Goal: Transaction & Acquisition: Subscribe to service/newsletter

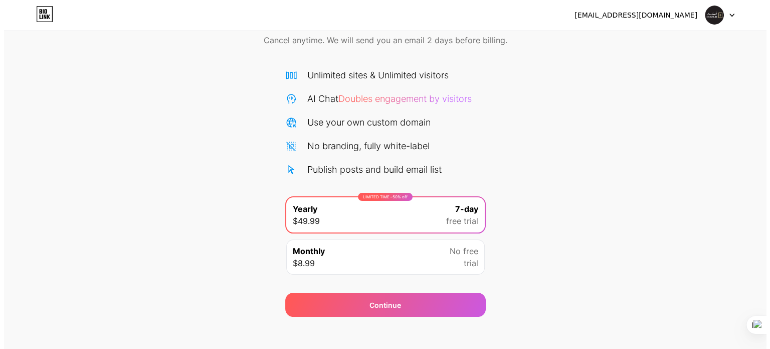
scroll to position [54, 0]
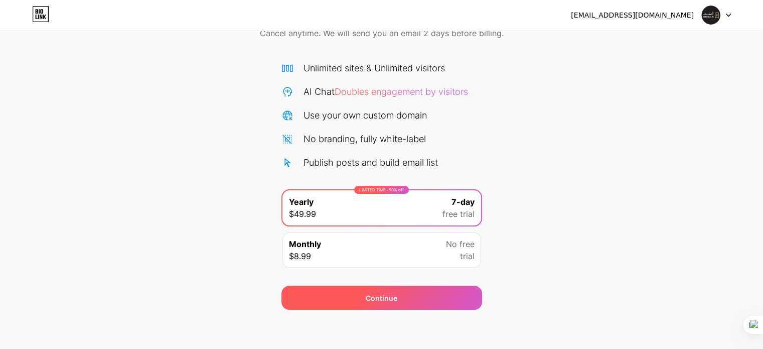
click at [460, 302] on div "Continue" at bounding box center [381, 297] width 201 height 24
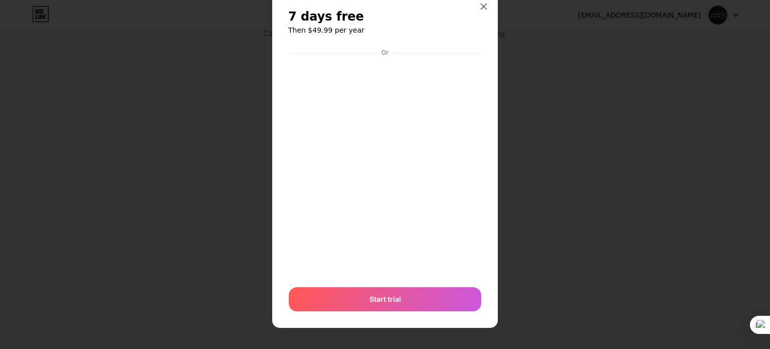
scroll to position [30, 0]
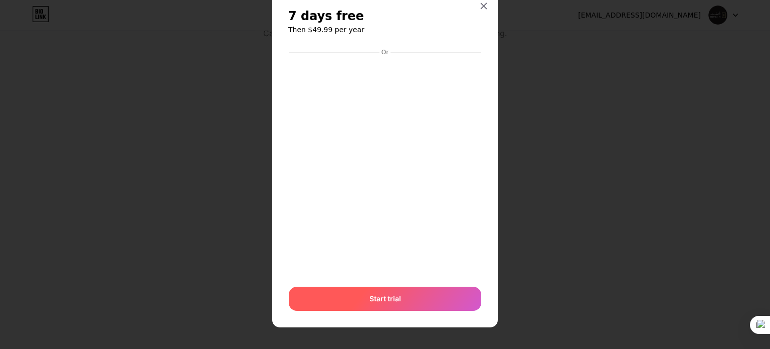
click at [415, 302] on div "Start trial" at bounding box center [385, 298] width 193 height 24
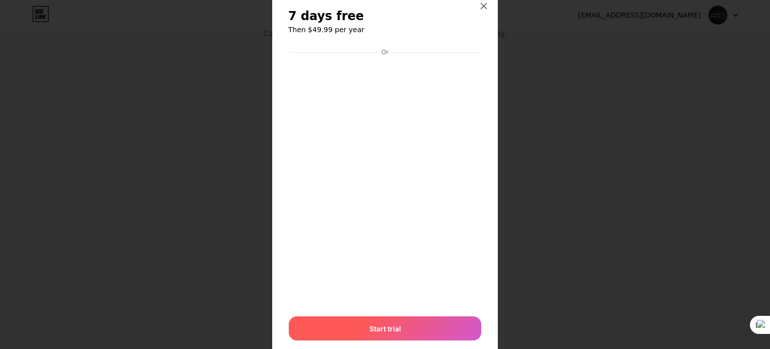
click at [439, 318] on div "Start trial" at bounding box center [385, 328] width 193 height 24
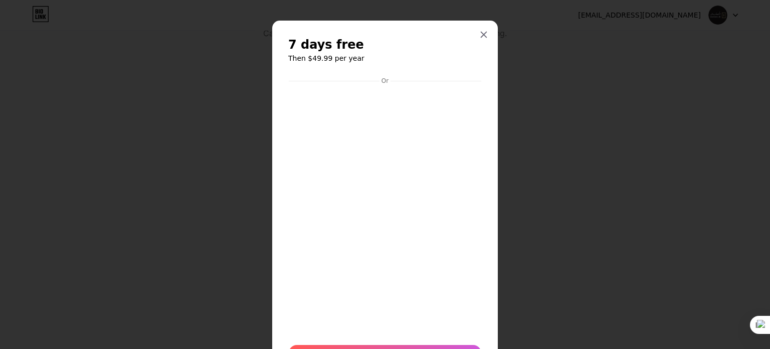
scroll to position [0, 0]
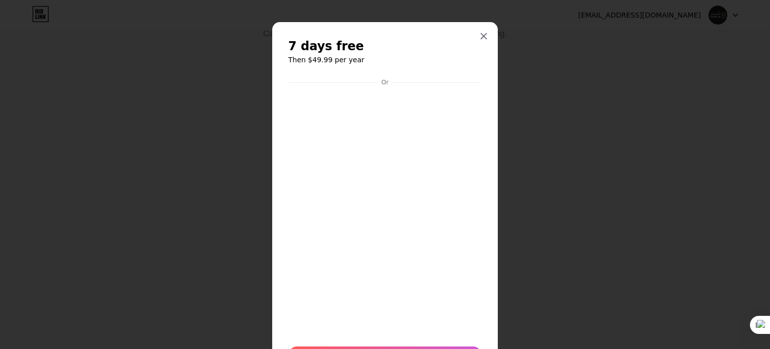
click at [331, 48] on span "7 days free" at bounding box center [326, 46] width 76 height 16
click at [489, 31] on div "7 days free Then $49.99 per year Or Start trial" at bounding box center [385, 207] width 226 height 370
click at [487, 34] on div at bounding box center [484, 36] width 18 height 18
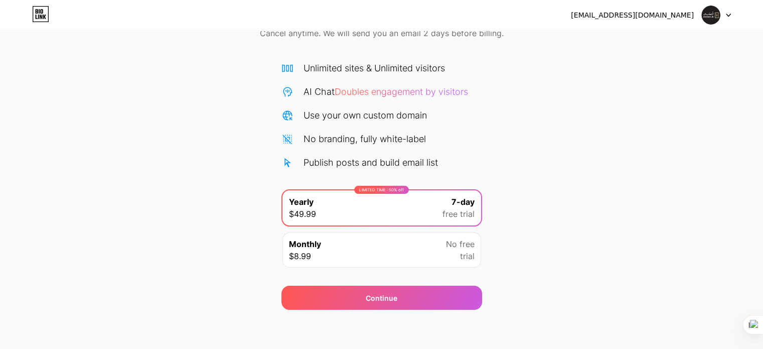
click at [425, 256] on div "Monthly $8.99 No free trial" at bounding box center [381, 249] width 199 height 35
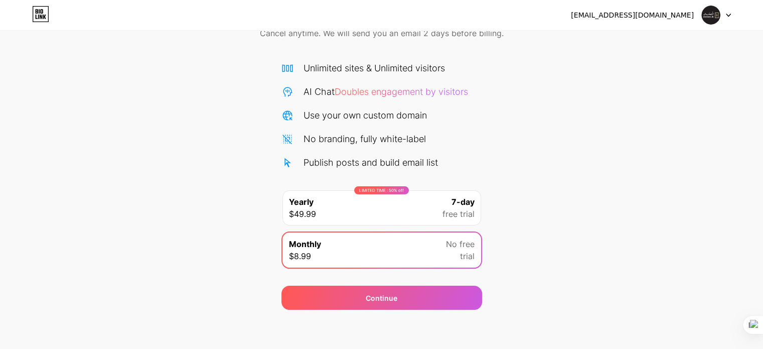
click at [439, 252] on div "Monthly $8.99 No free trial" at bounding box center [381, 249] width 199 height 35
click at [461, 209] on span "free trial" at bounding box center [458, 214] width 32 height 12
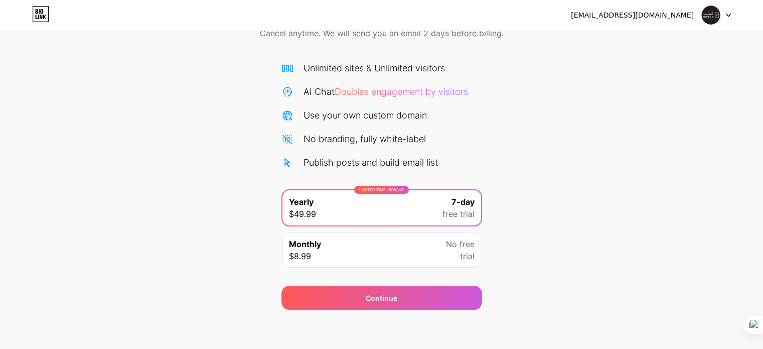
click at [425, 253] on div "Monthly $8.99 No free trial" at bounding box center [381, 249] width 199 height 35
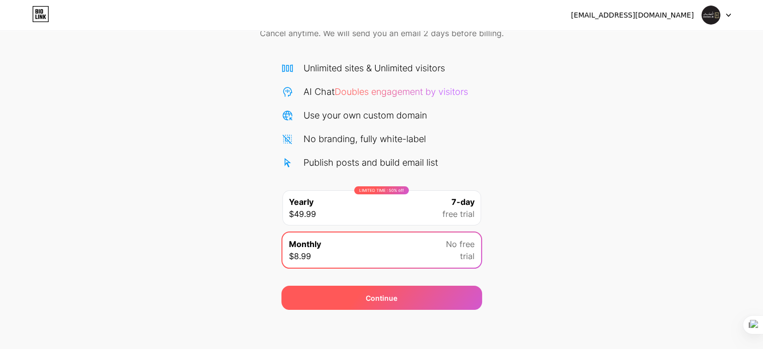
click at [415, 298] on div "Continue" at bounding box center [381, 297] width 201 height 24
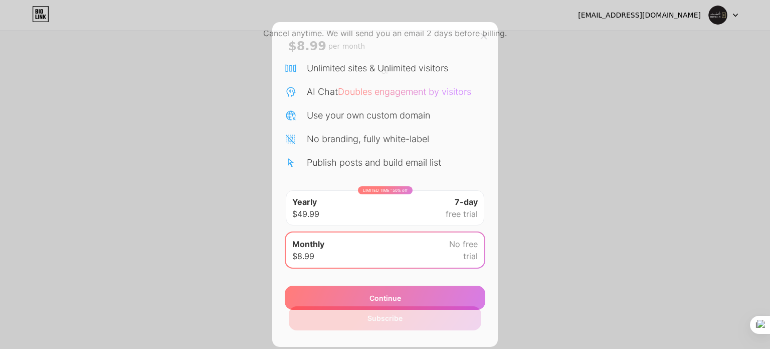
click at [412, 308] on div "Subscribe" at bounding box center [385, 318] width 193 height 24
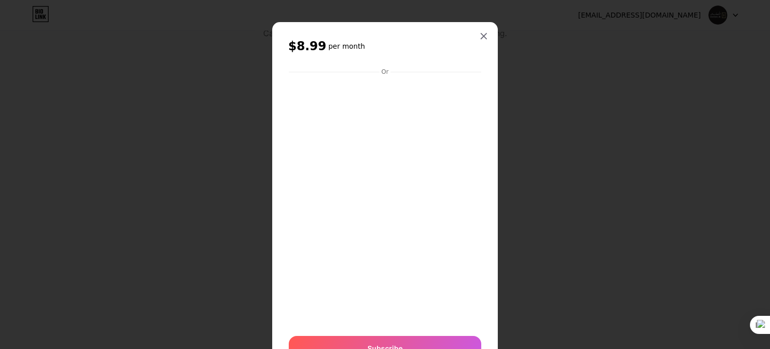
drag, startPoint x: 463, startPoint y: 64, endPoint x: 395, endPoint y: 40, distance: 72.3
click at [454, 59] on div "$8.99 per month Or Subscribe" at bounding box center [385, 201] width 194 height 327
click at [337, 44] on h6 "per month" at bounding box center [347, 46] width 37 height 10
click at [336, 46] on h6 "per month" at bounding box center [347, 46] width 37 height 10
drag, startPoint x: 476, startPoint y: 36, endPoint x: 486, endPoint y: 41, distance: 11.0
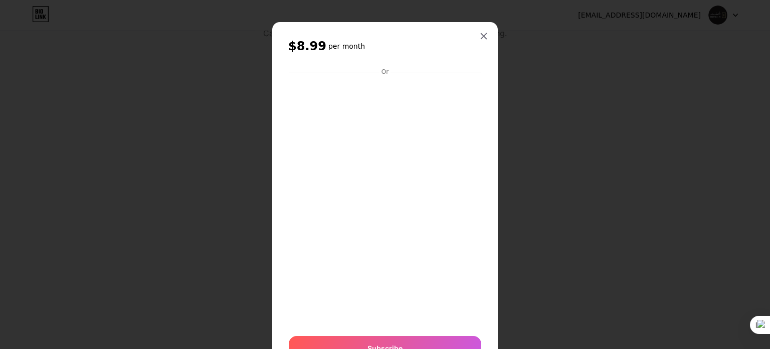
click at [480, 36] on icon at bounding box center [484, 36] width 8 height 8
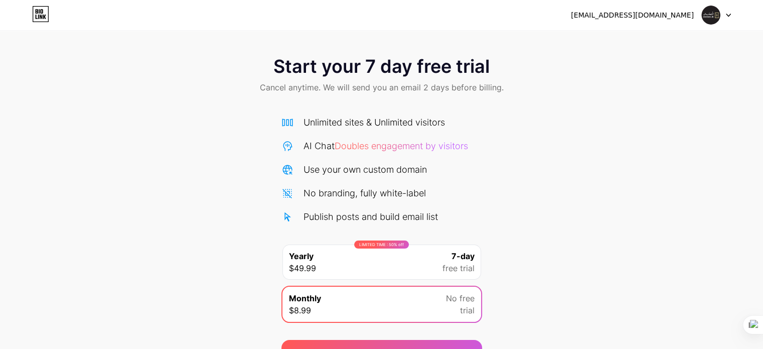
click at [308, 72] on span "Start your 7 day free trial" at bounding box center [381, 66] width 216 height 20
click at [417, 141] on span "Doubles engagement by visitors" at bounding box center [401, 145] width 133 height 11
click at [353, 155] on div "Unlimited sites & Unlimited visitors AI Chat Doubles engagement by visitors Use…" at bounding box center [381, 169] width 201 height 108
click at [337, 153] on div "Unlimited sites & Unlimited visitors AI Chat Doubles engagement by visitors Use…" at bounding box center [381, 169] width 201 height 108
click at [353, 148] on span "Doubles engagement by visitors" at bounding box center [401, 145] width 133 height 11
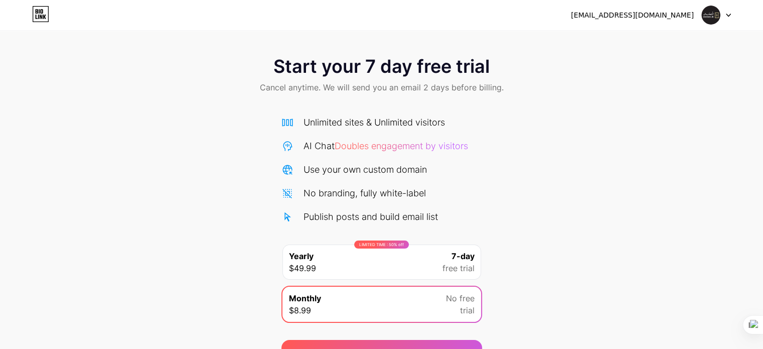
click at [287, 146] on icon at bounding box center [287, 146] width 9 height 10
click at [296, 120] on div "Unlimited sites & Unlimited visitors" at bounding box center [381, 122] width 201 height 14
click at [336, 82] on span "Cancel anytime. We will send you an email 2 days before billing." at bounding box center [382, 87] width 244 height 12
click at [359, 78] on div "Start your 7 day free trial Cancel anytime. We will send you an email 2 days be…" at bounding box center [381, 75] width 763 height 59
drag, startPoint x: 455, startPoint y: 189, endPoint x: 438, endPoint y: 220, distance: 35.5
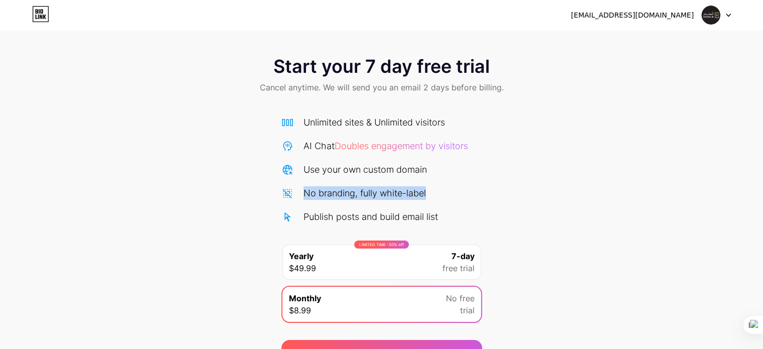
click at [441, 213] on div "Unlimited sites & Unlimited visitors AI Chat Doubles engagement by visitors Use…" at bounding box center [381, 169] width 201 height 108
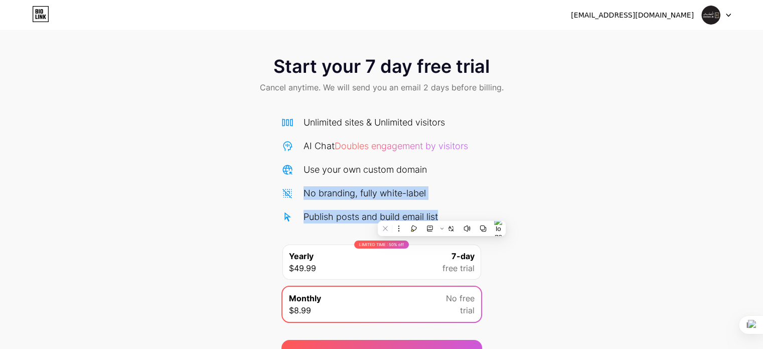
click at [438, 204] on div "Unlimited sites & Unlimited visitors AI Chat Doubles engagement by visitors Use…" at bounding box center [381, 169] width 201 height 108
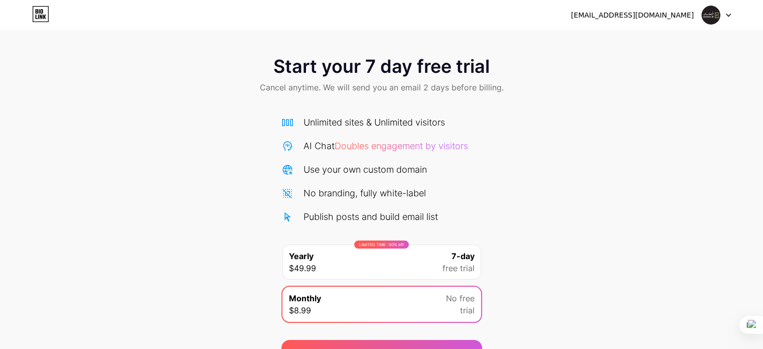
click at [357, 249] on div "LIMITED TIME : 50% off Yearly $49.99 7-day free trial" at bounding box center [381, 261] width 199 height 35
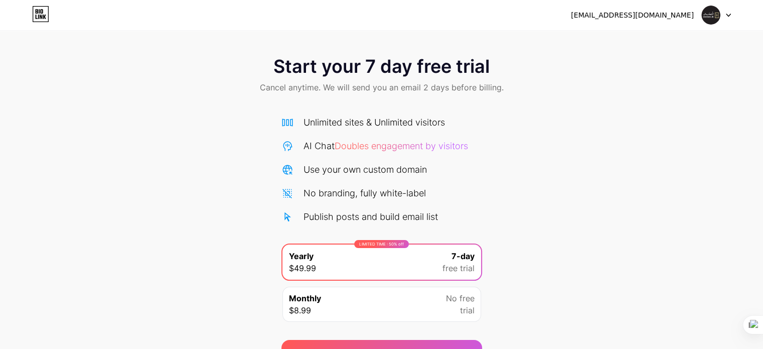
click at [357, 249] on div "LIMITED TIME : 50% off Yearly $49.99 7-day free trial" at bounding box center [381, 261] width 199 height 35
click at [358, 249] on div "LIMITED TIME : 50% off Yearly $49.99 7-day free trial" at bounding box center [381, 261] width 199 height 35
click at [360, 248] on div "LIMITED TIME : 50% off Yearly $49.99 7-day free trial" at bounding box center [381, 261] width 199 height 35
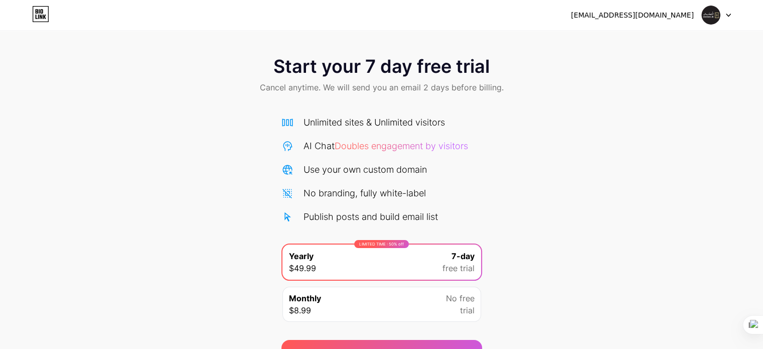
click at [373, 242] on div "LIMITED TIME : 50% off" at bounding box center [381, 244] width 55 height 8
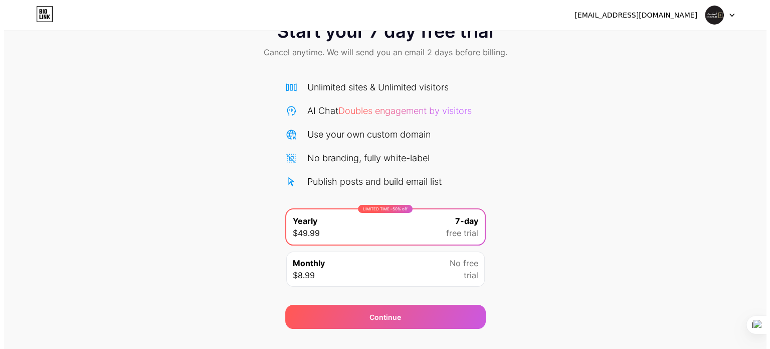
scroll to position [54, 0]
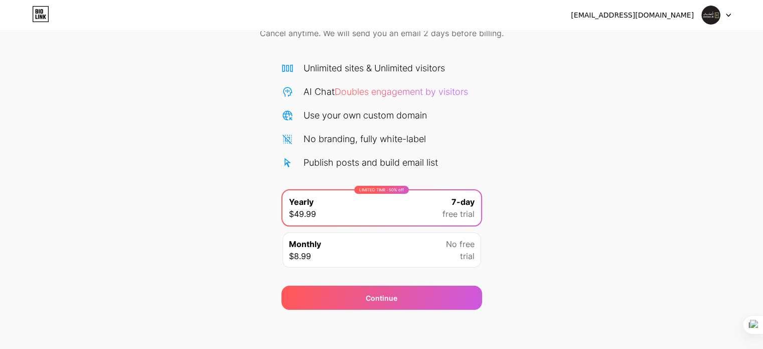
click at [555, 260] on div "Start your 7 day free trial Cancel anytime. We will send you an email 2 days be…" at bounding box center [381, 150] width 763 height 317
click at [477, 191] on div "LIMITED TIME : 50% off Yearly $49.99 7-day free trial" at bounding box center [381, 207] width 201 height 37
click at [399, 168] on div "Publish posts and build email list" at bounding box center [370, 162] width 134 height 14
click at [417, 100] on div "Unlimited sites & Unlimited visitors AI Chat Doubles engagement by visitors Use…" at bounding box center [381, 115] width 201 height 108
click at [420, 93] on span "Doubles engagement by visitors" at bounding box center [401, 91] width 133 height 11
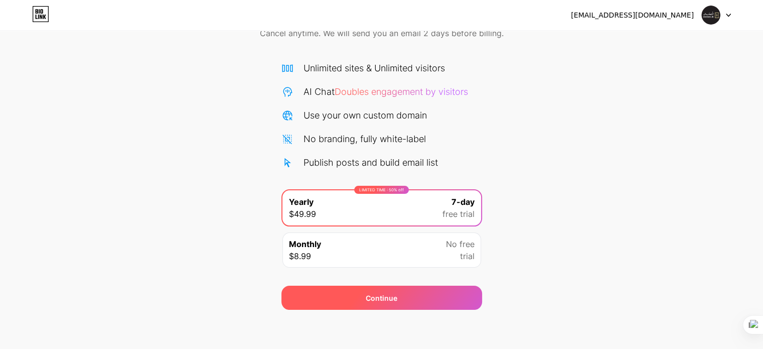
click at [403, 301] on div "Continue" at bounding box center [381, 297] width 201 height 24
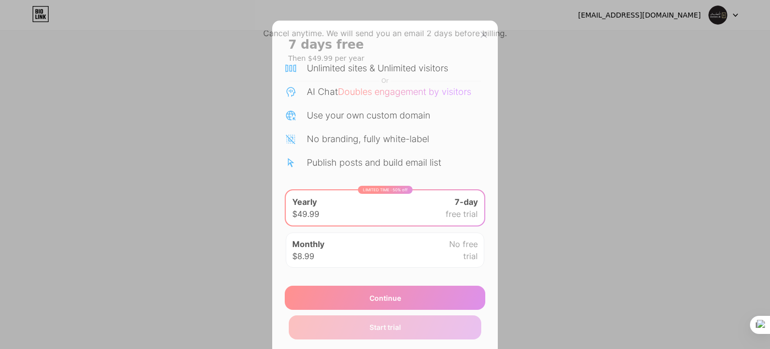
scroll to position [0, 0]
click at [330, 54] on div "7 days free Then $49.99 per year" at bounding box center [385, 51] width 194 height 27
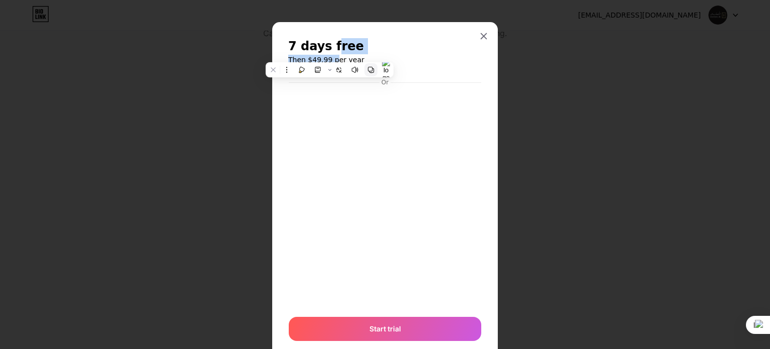
click at [373, 68] on icon at bounding box center [371, 69] width 7 height 7
click at [464, 56] on h6 "Then $49.99 per year" at bounding box center [385, 60] width 194 height 10
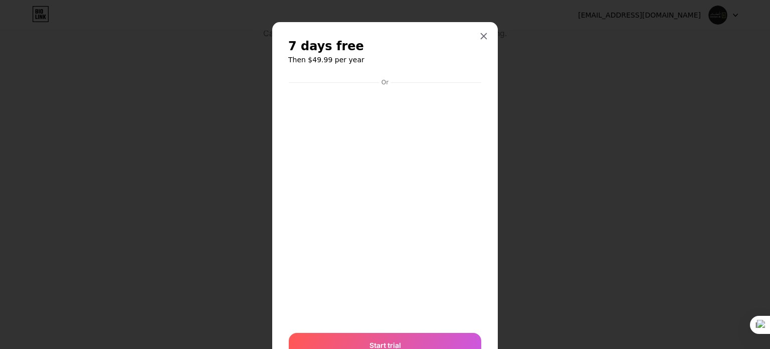
click at [492, 30] on div "7 days free Then $49.99 per year Or Start trial" at bounding box center [385, 197] width 226 height 351
click at [481, 36] on icon at bounding box center [484, 36] width 8 height 8
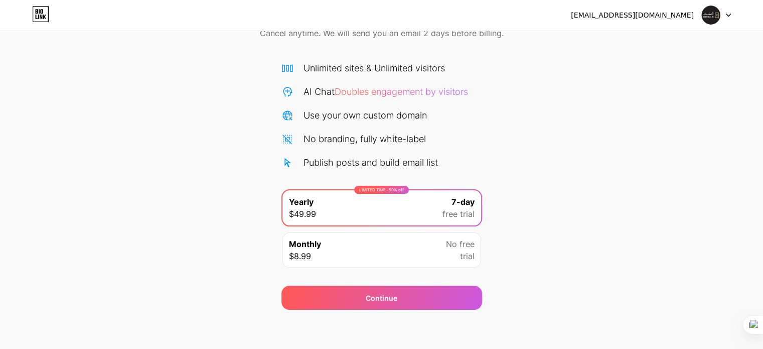
click at [425, 259] on div "Monthly $8.99 No free trial" at bounding box center [381, 249] width 199 height 35
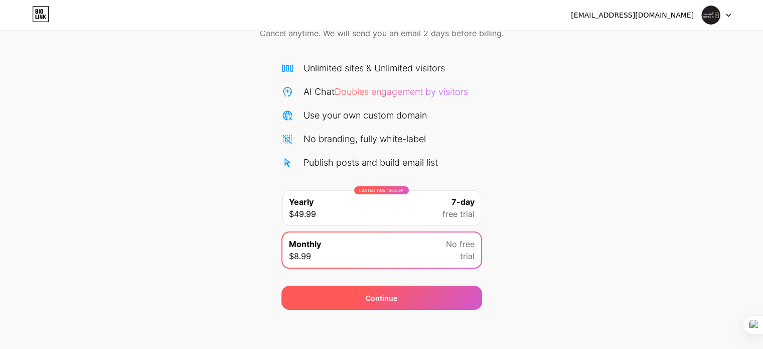
click at [425, 287] on div "Continue" at bounding box center [381, 297] width 201 height 24
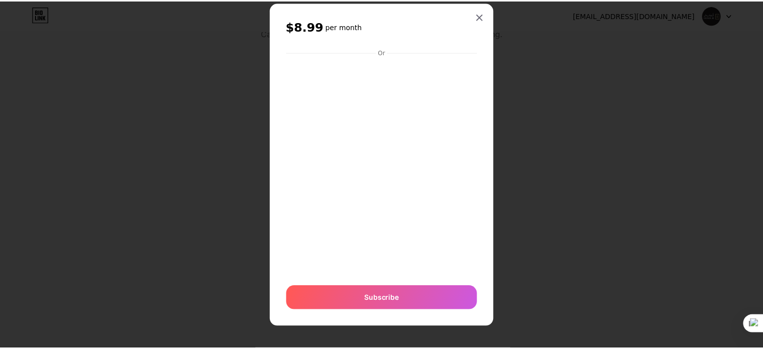
scroll to position [20, 0]
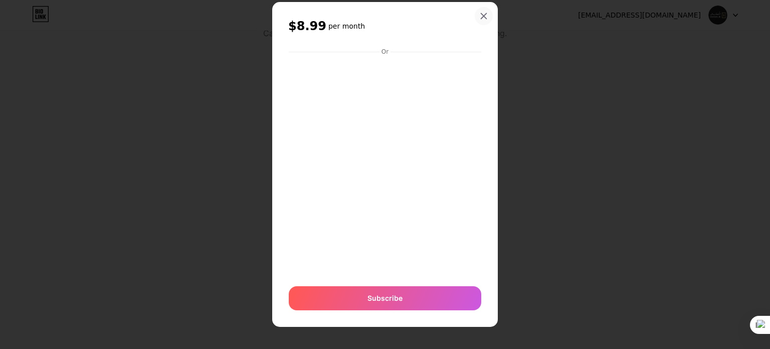
click at [481, 21] on div at bounding box center [484, 16] width 18 height 18
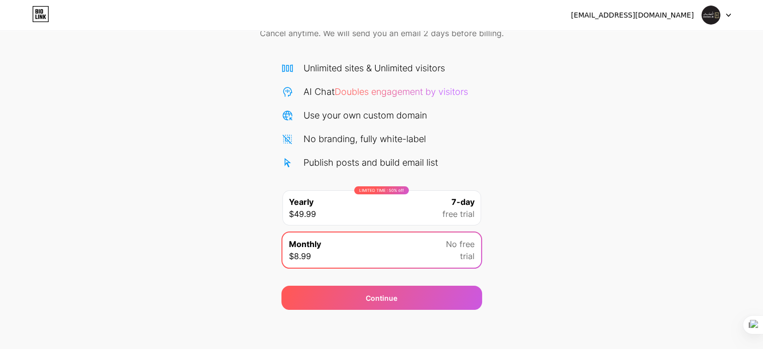
click at [716, 14] on img at bounding box center [710, 15] width 19 height 19
click at [727, 16] on icon at bounding box center [728, 16] width 5 height 4
click at [657, 47] on li "Logout" at bounding box center [668, 41] width 124 height 27
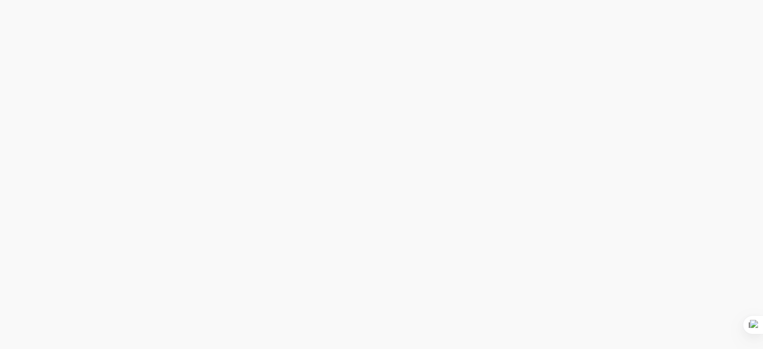
scroll to position [0, 0]
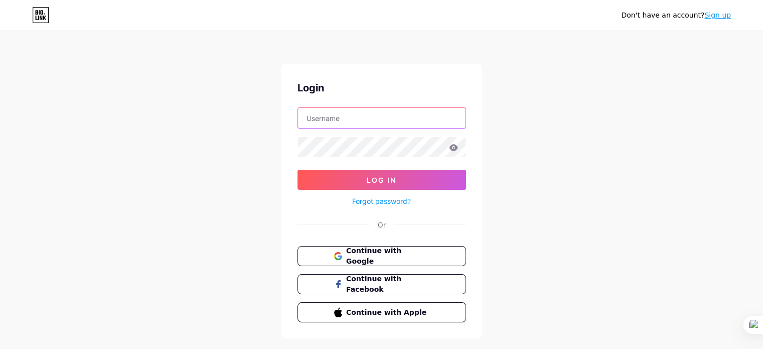
click at [389, 123] on input "text" at bounding box center [382, 118] width 168 height 20
type input "[EMAIL_ADDRESS][DOMAIN_NAME]"
click at [401, 252] on span "Continue with Google" at bounding box center [388, 256] width 84 height 22
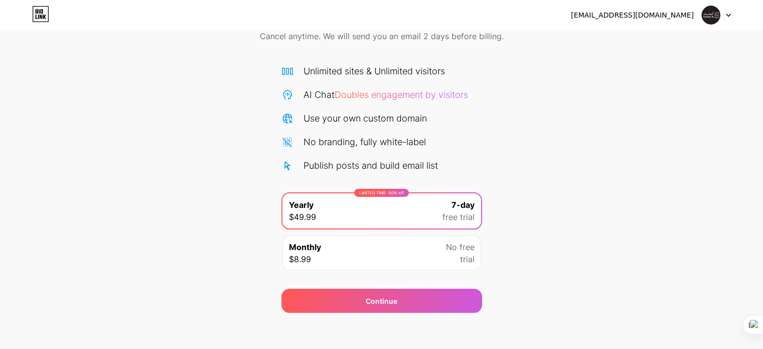
scroll to position [54, 0]
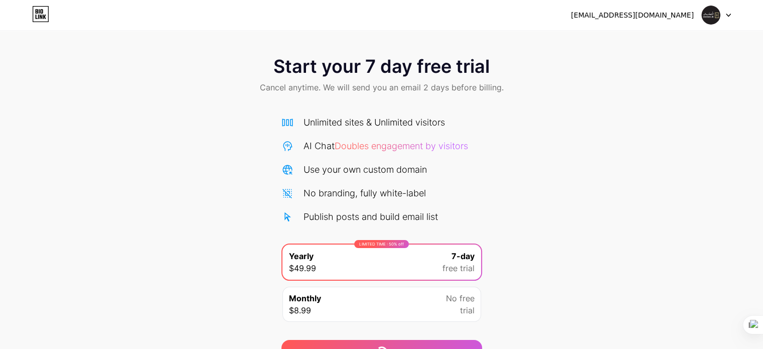
click at [725, 16] on div at bounding box center [716, 15] width 29 height 18
click at [691, 36] on li "Logout" at bounding box center [668, 41] width 124 height 27
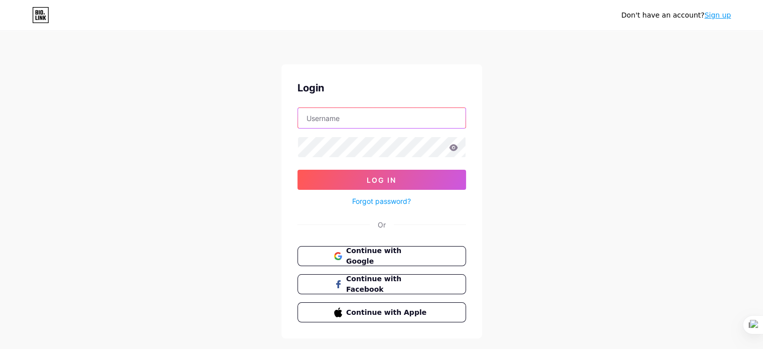
click at [388, 110] on input "text" at bounding box center [382, 118] width 168 height 20
click at [309, 217] on div "Login Log In Forgot password? Or Continue with Google Continue with Facebook Co…" at bounding box center [381, 201] width 201 height 274
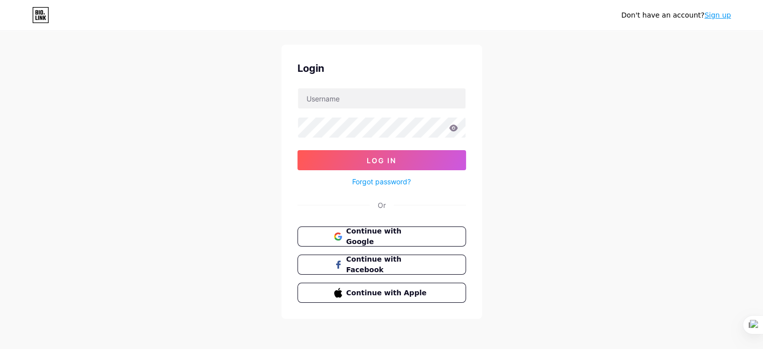
scroll to position [20, 0]
click at [409, 243] on button "Continue with Google" at bounding box center [381, 236] width 171 height 21
click at [387, 267] on span "Continue with Facebook" at bounding box center [388, 264] width 84 height 22
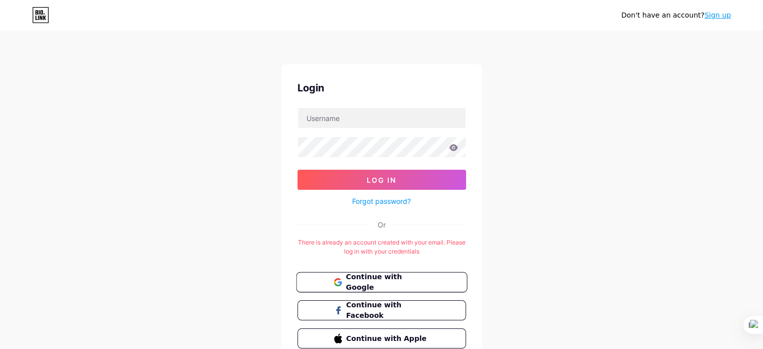
click at [401, 275] on span "Continue with Google" at bounding box center [388, 282] width 84 height 22
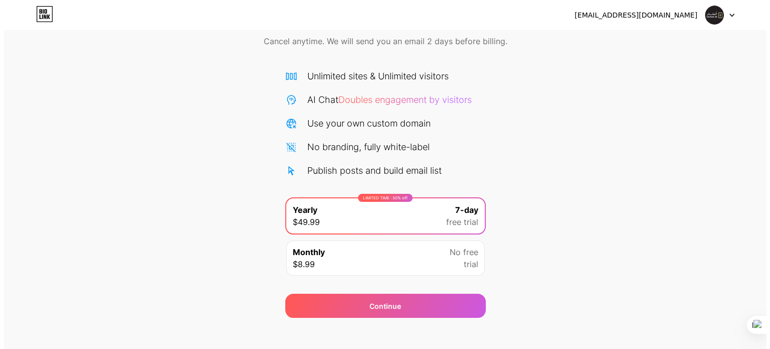
scroll to position [54, 0]
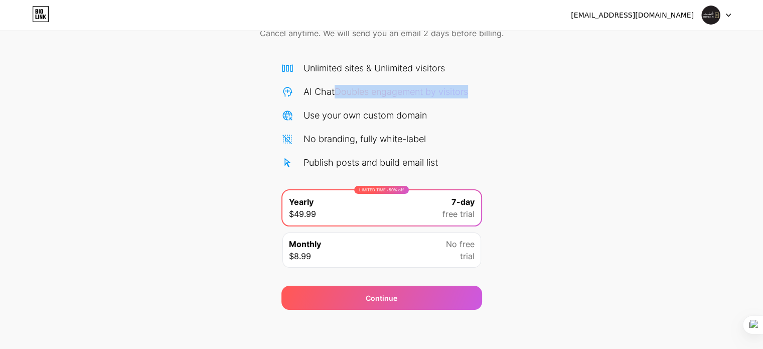
drag, startPoint x: 338, startPoint y: 88, endPoint x: 473, endPoint y: 93, distance: 135.5
click at [490, 88] on div "Start your 7 day free trial Cancel anytime. We will send you an email 2 days be…" at bounding box center [381, 150] width 763 height 317
drag, startPoint x: 428, startPoint y: 94, endPoint x: 410, endPoint y: 120, distance: 31.3
click at [427, 94] on span "Doubles engagement by visitors" at bounding box center [401, 91] width 133 height 11
click at [387, 175] on div "Unlimited sites & Unlimited visitors AI Chat Doubles engagement by visitors Use…" at bounding box center [381, 167] width 201 height 212
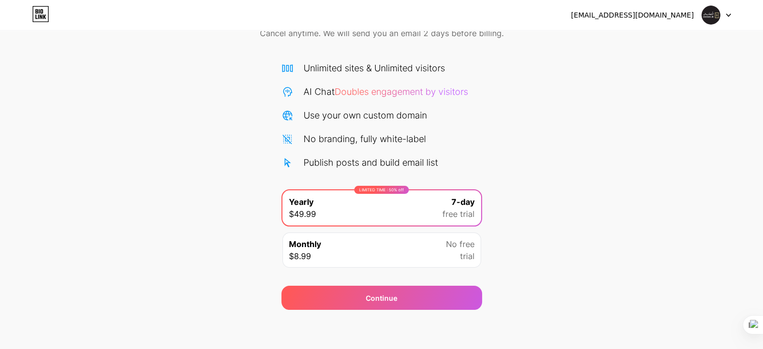
click at [397, 201] on div "LIMITED TIME : 50% off Yearly $49.99 7-day free trial" at bounding box center [381, 207] width 199 height 35
click at [464, 199] on span "7-day" at bounding box center [462, 202] width 23 height 12
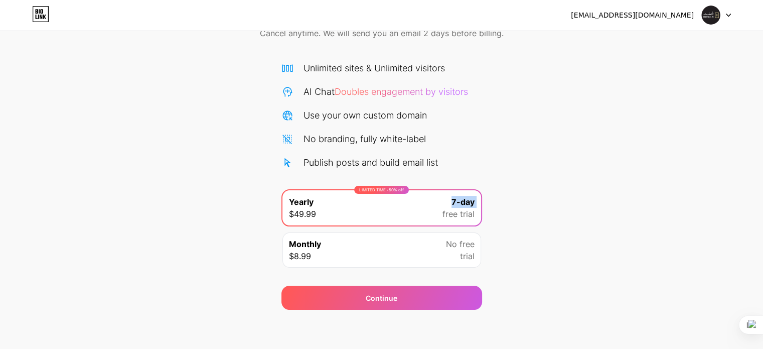
click at [446, 192] on div "LIMITED TIME : 50% off Yearly $49.99 7-day free trial" at bounding box center [381, 207] width 199 height 35
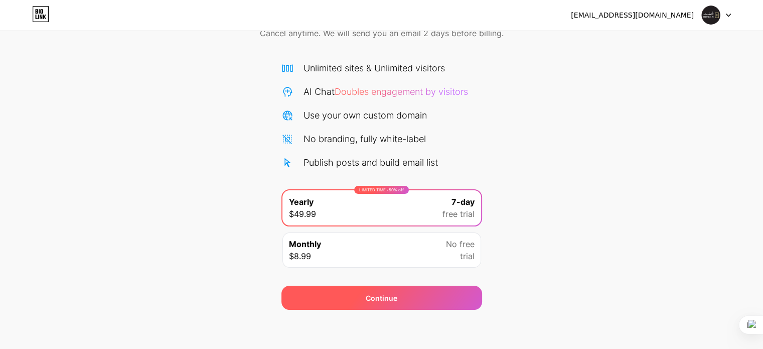
click at [410, 296] on div "Continue" at bounding box center [381, 297] width 201 height 24
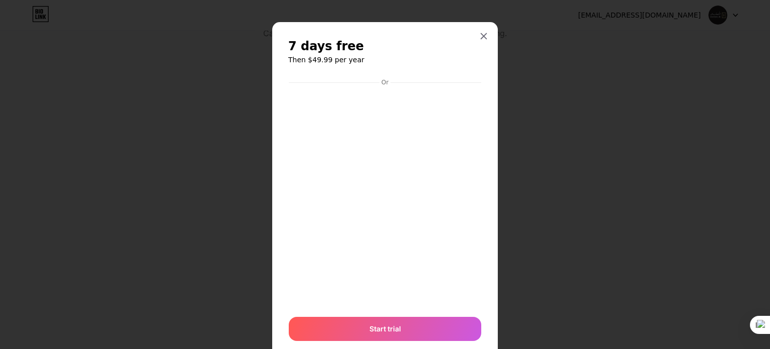
click at [394, 80] on div "Or" at bounding box center [385, 82] width 193 height 8
click at [444, 66] on div "7 days free Then $49.99 per year Or Start trial" at bounding box center [385, 189] width 194 height 303
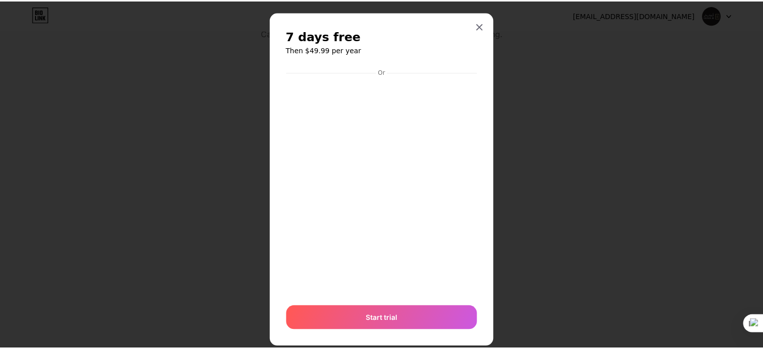
scroll to position [30, 0]
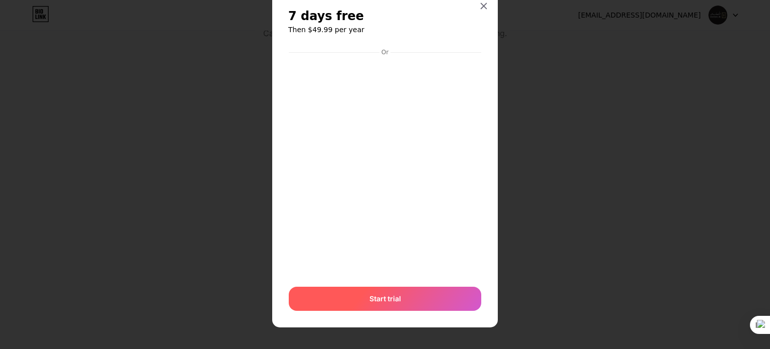
click at [350, 304] on div "Start trial" at bounding box center [385, 298] width 193 height 24
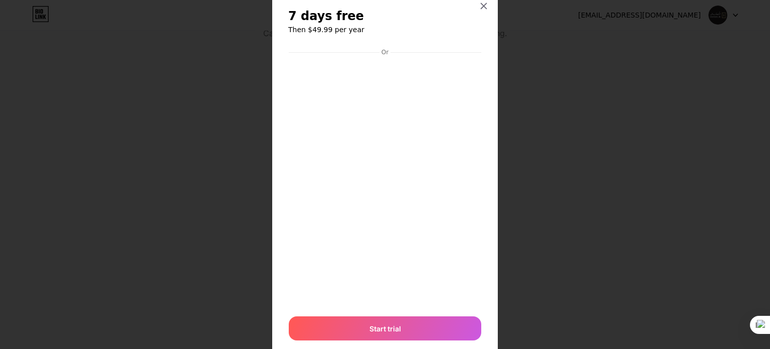
click at [558, 172] on div at bounding box center [385, 144] width 770 height 349
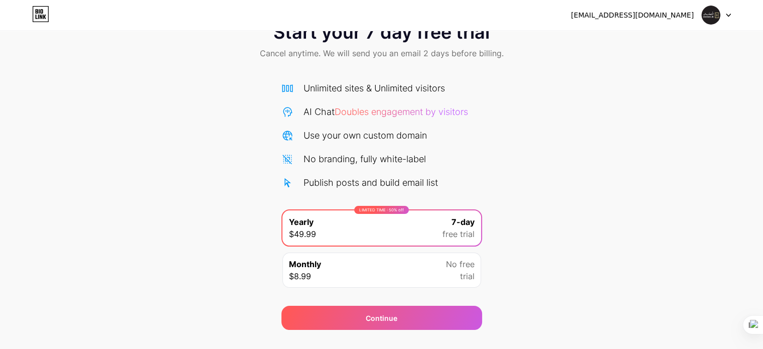
scroll to position [0, 0]
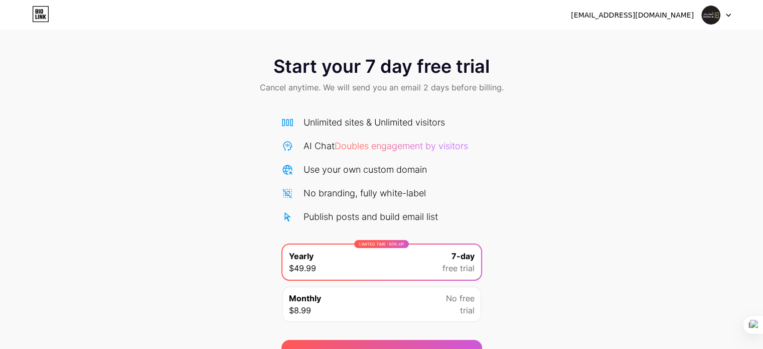
click at [40, 12] on icon at bounding box center [40, 14] width 17 height 16
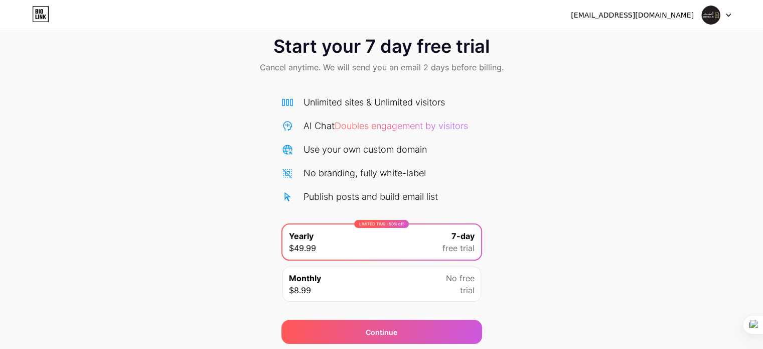
scroll to position [54, 0]
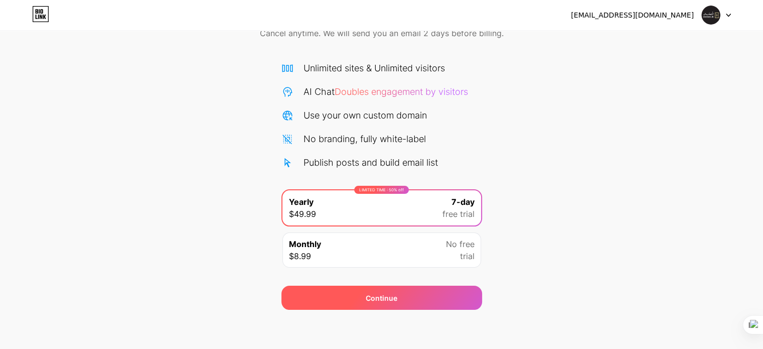
click at [434, 297] on div "Continue" at bounding box center [381, 297] width 201 height 24
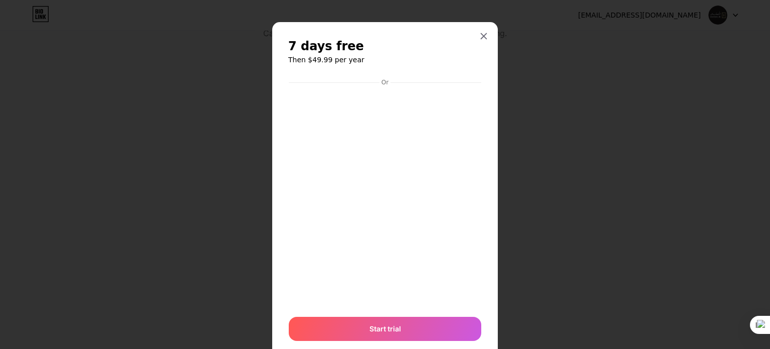
click at [383, 80] on div "Or" at bounding box center [385, 82] width 11 height 8
click at [332, 49] on span "7 days free" at bounding box center [326, 46] width 76 height 16
click at [482, 38] on icon at bounding box center [484, 37] width 6 height 6
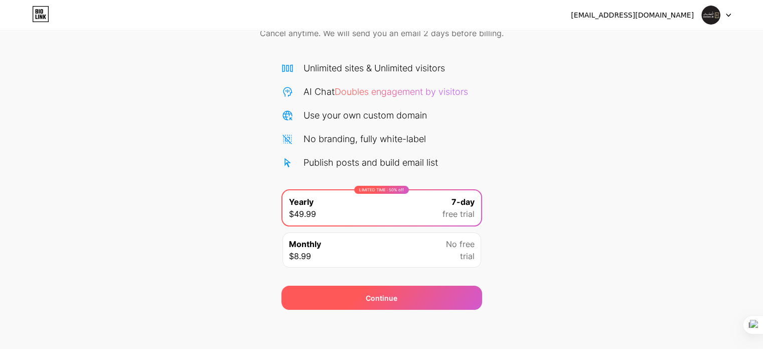
click at [417, 295] on div "Continue" at bounding box center [381, 297] width 201 height 24
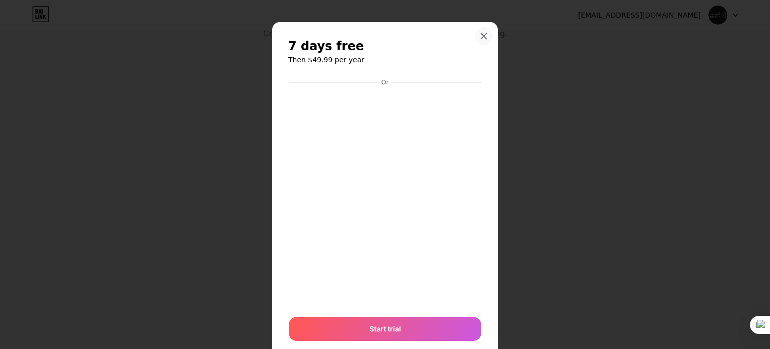
click at [480, 37] on icon at bounding box center [484, 36] width 8 height 8
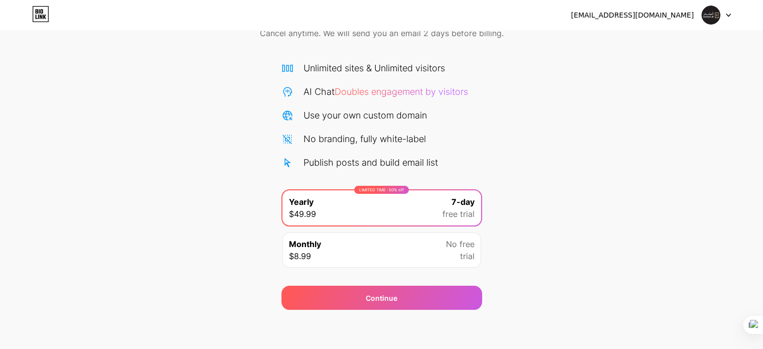
click at [415, 248] on div "Monthly $8.99 No free trial" at bounding box center [381, 249] width 199 height 35
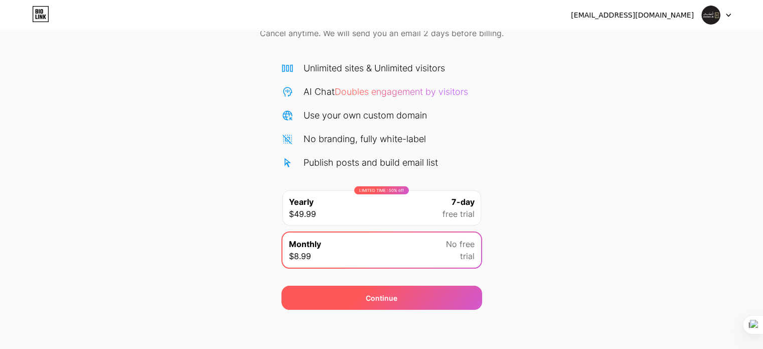
click at [399, 295] on div "Continue" at bounding box center [381, 297] width 201 height 24
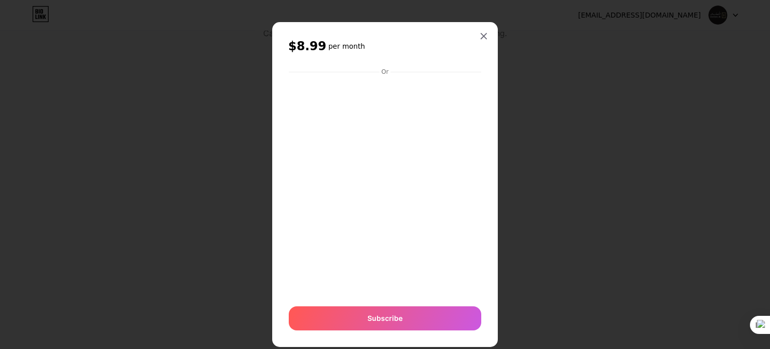
click at [482, 34] on icon at bounding box center [484, 36] width 8 height 8
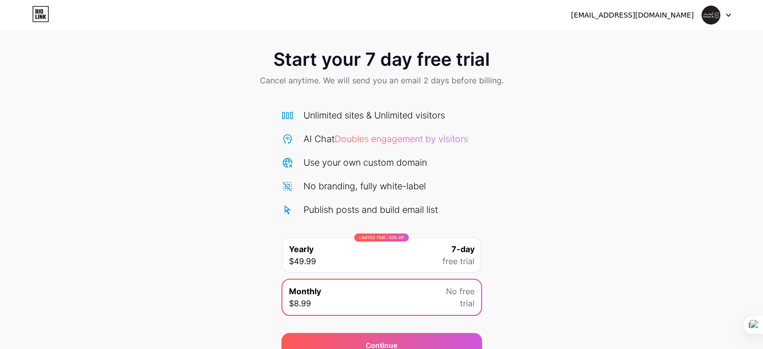
scroll to position [0, 0]
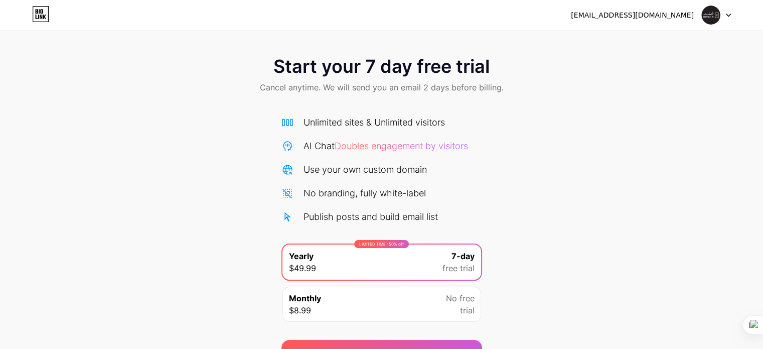
click at [494, 48] on div "Start your 7 day free trial Cancel anytime. We will send you an email 2 days be…" at bounding box center [381, 75] width 763 height 59
click at [732, 47] on div "Start your 7 day free trial Cancel anytime. We will send you an email 2 days be…" at bounding box center [381, 75] width 763 height 59
click at [742, 45] on div "Start your 7 day free trial Cancel anytime. We will send you an email 2 days be…" at bounding box center [381, 182] width 763 height 364
click at [751, 41] on div "Start your 7 day free trial Cancel anytime. We will send you an email 2 days be…" at bounding box center [381, 182] width 763 height 364
click at [751, 40] on div "Start your 7 day free trial Cancel anytime. We will send you an email 2 days be…" at bounding box center [381, 182] width 763 height 364
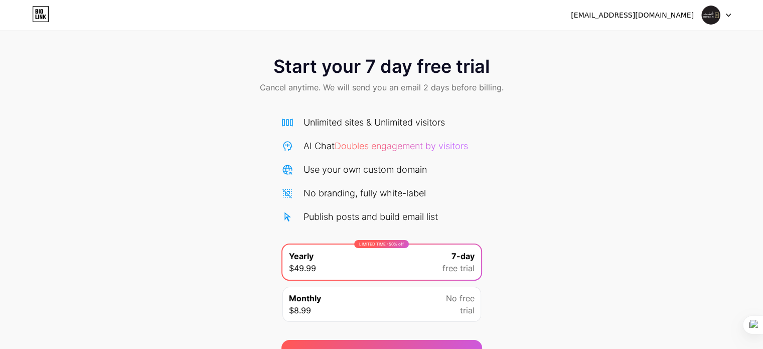
click at [746, 34] on div "Start your 7 day free trial Cancel anytime. We will send you an email 2 days be…" at bounding box center [381, 182] width 763 height 364
click at [734, 37] on div "Start your 7 day free trial Cancel anytime. We will send you an email 2 days be…" at bounding box center [381, 182] width 763 height 364
drag, startPoint x: 734, startPoint y: 37, endPoint x: 685, endPoint y: 49, distance: 51.1
click at [732, 38] on div "Start your 7 day free trial Cancel anytime. We will send you an email 2 days be…" at bounding box center [381, 182] width 763 height 364
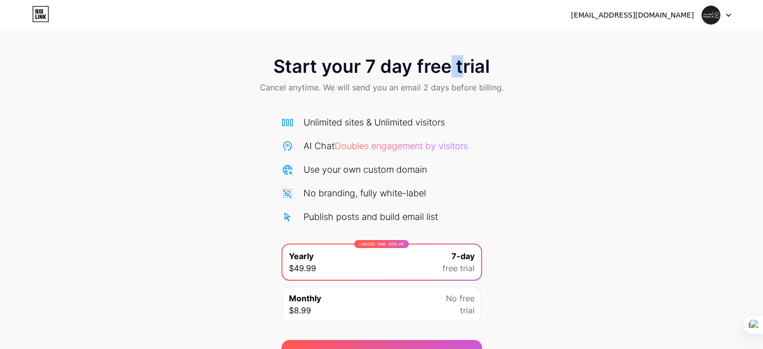
drag, startPoint x: 447, startPoint y: 51, endPoint x: 425, endPoint y: 48, distance: 22.3
click at [441, 52] on div "Start your 7 day free trial Cancel anytime. We will send you an email 2 days be…" at bounding box center [381, 75] width 763 height 59
drag, startPoint x: 425, startPoint y: 48, endPoint x: 414, endPoint y: 46, distance: 11.2
click at [423, 48] on div "Start your 7 day free trial Cancel anytime. We will send you an email 2 days be…" at bounding box center [381, 75] width 763 height 59
click at [354, 50] on div "Start your 7 day free trial Cancel anytime. We will send you an email 2 days be…" at bounding box center [381, 182] width 763 height 364
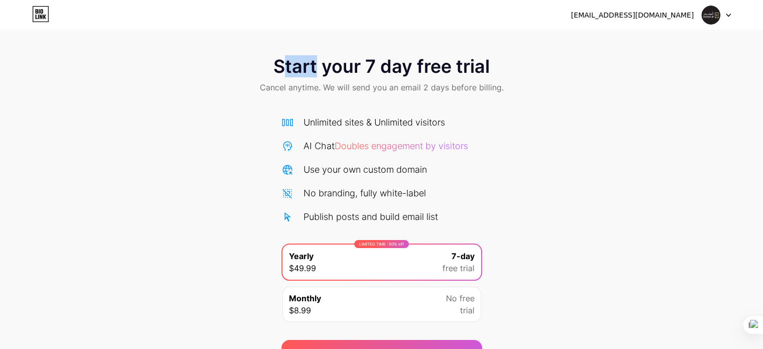
click at [281, 58] on div "Start your 7 day free trial Cancel anytime. We will send you an email 2 days be…" at bounding box center [381, 75] width 763 height 59
click at [204, 67] on div "Start your 7 day free trial Cancel anytime. We will send you an email 2 days be…" at bounding box center [381, 75] width 763 height 59
drag, startPoint x: 183, startPoint y: 79, endPoint x: 137, endPoint y: 115, distance: 58.2
click at [169, 89] on div "Start your 7 day free trial Cancel anytime. We will send you an email 2 days be…" at bounding box center [381, 75] width 763 height 59
drag, startPoint x: 137, startPoint y: 115, endPoint x: 124, endPoint y: 122, distance: 14.1
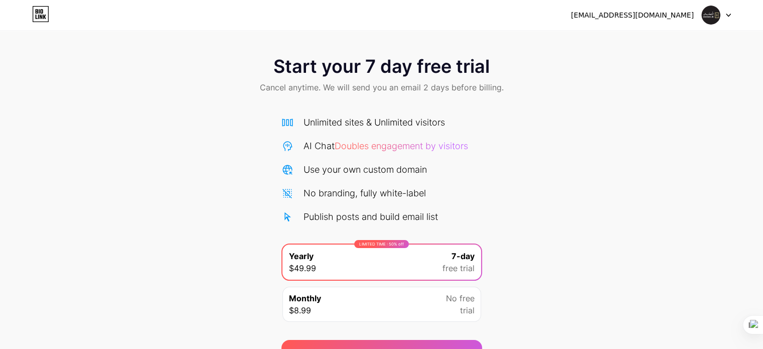
click at [136, 117] on div "Start your 7 day free trial Cancel anytime. We will send you an email 2 days be…" at bounding box center [381, 204] width 763 height 317
click at [82, 86] on div "Start your 7 day free trial Cancel anytime. We will send you an email 2 days be…" at bounding box center [381, 75] width 763 height 59
click at [56, 64] on div "Start your 7 day free trial Cancel anytime. We will send you an email 2 days be…" at bounding box center [381, 75] width 763 height 59
click at [12, 117] on div "Start your 7 day free trial Cancel anytime. We will send you an email 2 days be…" at bounding box center [381, 204] width 763 height 317
click at [38, 213] on div "Start your 7 day free trial Cancel anytime. We will send you an email 2 days be…" at bounding box center [381, 204] width 763 height 317
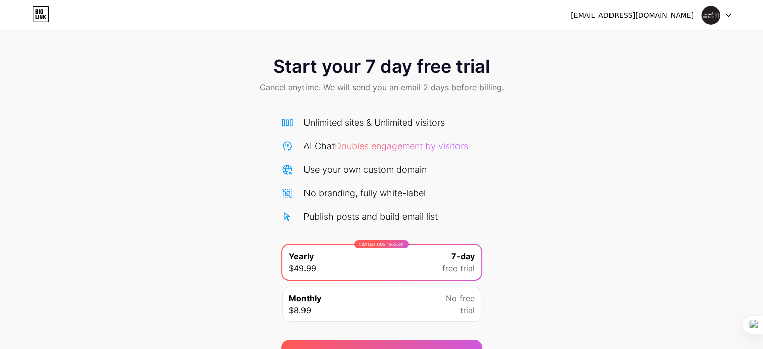
click at [86, 232] on div "Start your 7 day free trial Cancel anytime. We will send you an email 2 days be…" at bounding box center [381, 204] width 763 height 317
click at [397, 269] on div "LIMITED TIME : 50% off Yearly $49.99 7-day free trial" at bounding box center [381, 261] width 199 height 35
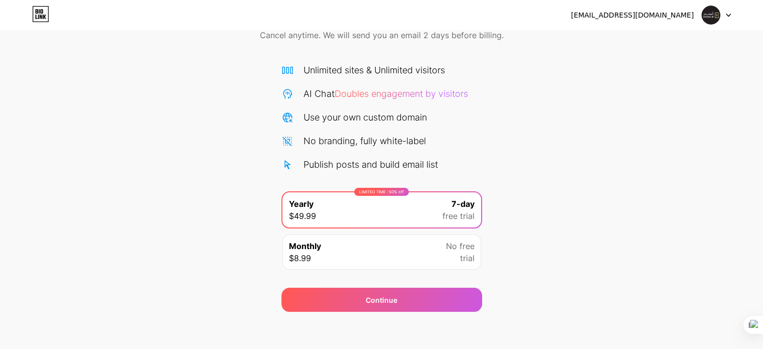
scroll to position [54, 0]
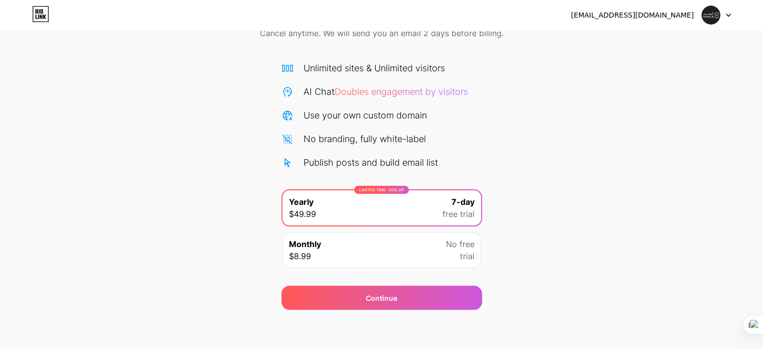
click at [486, 101] on div "Start your 7 day free trial Cancel anytime. We will send you an email 2 days be…" at bounding box center [381, 150] width 763 height 317
drag, startPoint x: 416, startPoint y: 124, endPoint x: 385, endPoint y: 125, distance: 31.1
click at [407, 130] on div "Unlimited sites & Unlimited visitors AI Chat Doubles engagement by visitors Use…" at bounding box center [381, 115] width 201 height 108
click at [382, 122] on div "Unlimited sites & Unlimited visitors AI Chat Doubles engagement by visitors Use…" at bounding box center [381, 115] width 201 height 108
click at [374, 87] on span "Doubles engagement by visitors" at bounding box center [401, 91] width 133 height 11
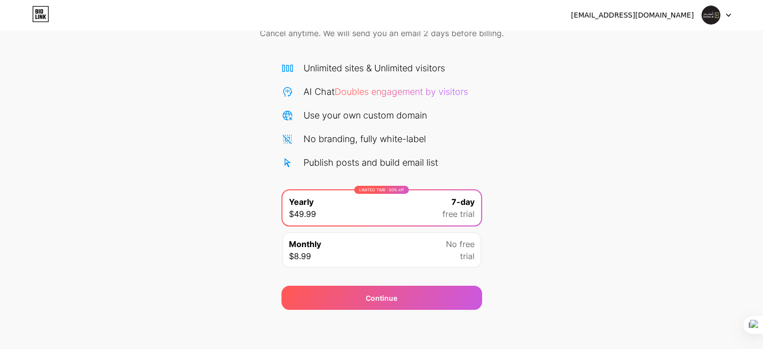
click at [379, 84] on div "Unlimited sites & Unlimited visitors AI Chat Doubles engagement by visitors Use…" at bounding box center [381, 115] width 201 height 108
click at [384, 86] on span "Doubles engagement by visitors" at bounding box center [401, 91] width 133 height 11
click at [384, 89] on span "Doubles engagement by visitors" at bounding box center [401, 91] width 133 height 11
click at [375, 8] on div "[EMAIL_ADDRESS][DOMAIN_NAME] Logout" at bounding box center [381, 15] width 763 height 18
click at [384, 34] on div "[EMAIL_ADDRESS][DOMAIN_NAME] Logout Link Copied Start your 7 day free trial Can…" at bounding box center [381, 128] width 763 height 364
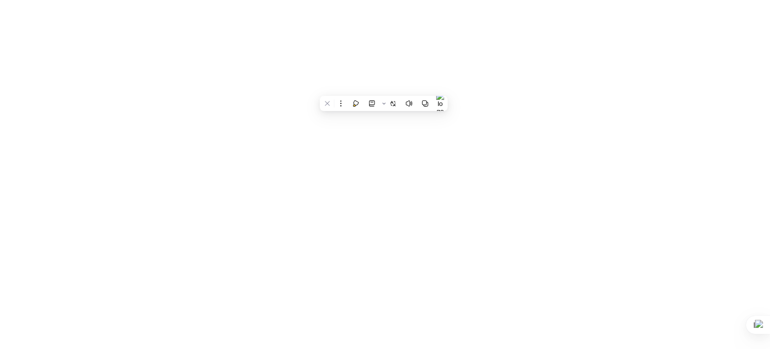
click at [459, 0] on html at bounding box center [385, 0] width 770 height 0
